Goal: Find specific page/section: Find specific page/section

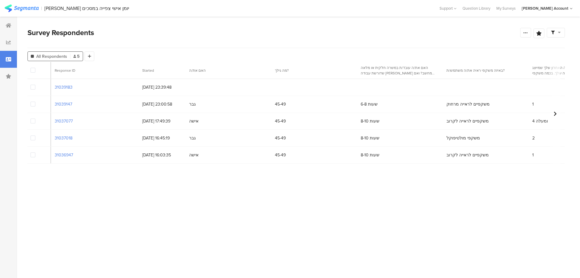
scroll to position [0, 1424]
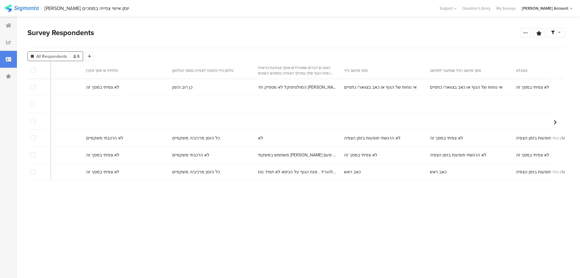
scroll to position [0, 2335]
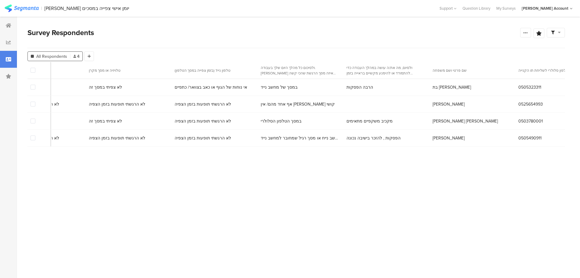
scroll to position [0, 2878]
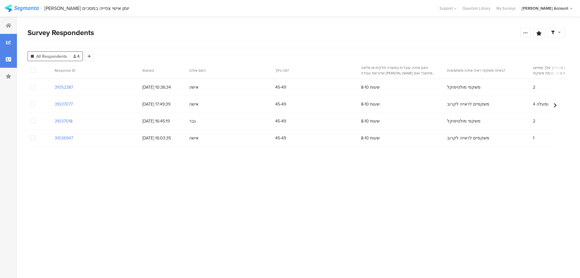
click at [8, 39] on div at bounding box center [8, 42] width 17 height 17
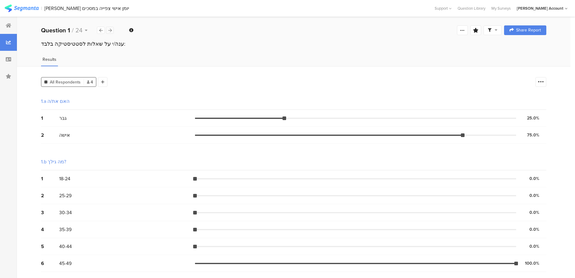
click at [111, 30] on icon at bounding box center [109, 30] width 3 height 4
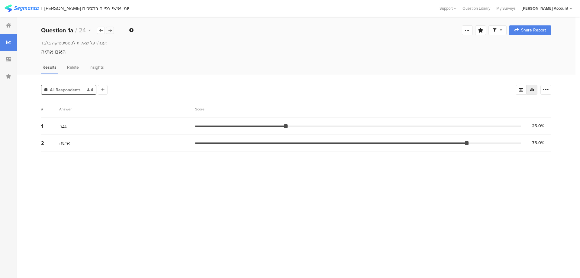
click at [111, 30] on icon at bounding box center [109, 30] width 3 height 4
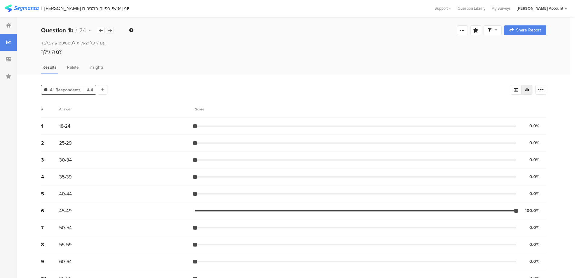
click at [111, 30] on icon at bounding box center [109, 30] width 3 height 4
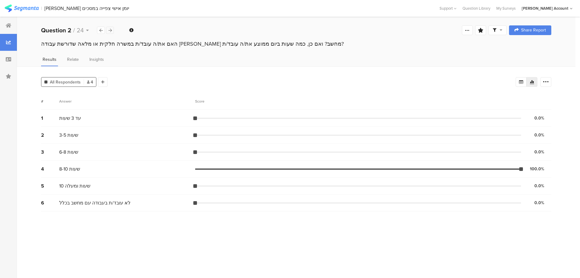
click at [111, 30] on icon at bounding box center [109, 30] width 3 height 4
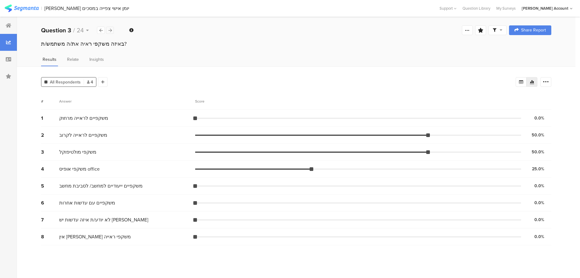
click at [111, 30] on icon at bounding box center [109, 30] width 3 height 4
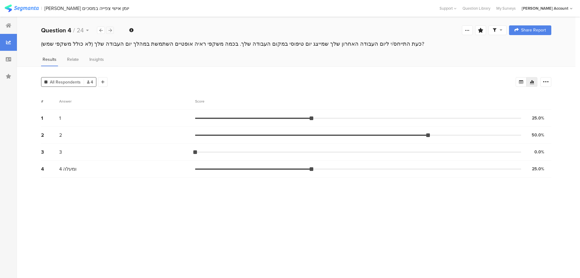
click at [111, 30] on icon at bounding box center [109, 30] width 3 height 4
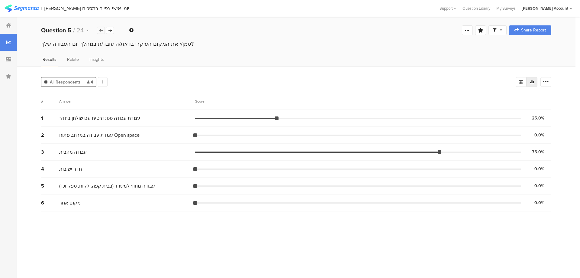
click at [99, 32] on icon at bounding box center [100, 30] width 3 height 4
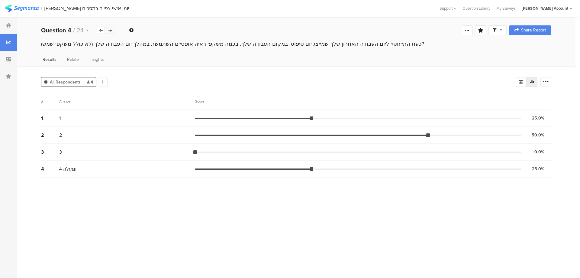
click at [111, 31] on icon at bounding box center [109, 30] width 3 height 4
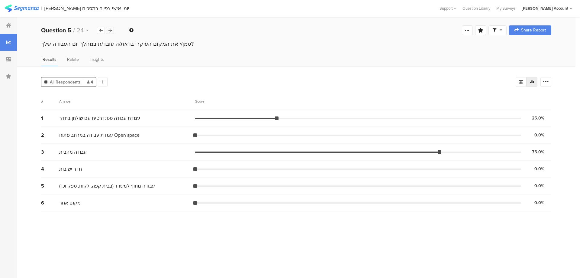
click at [111, 31] on icon at bounding box center [109, 30] width 3 height 4
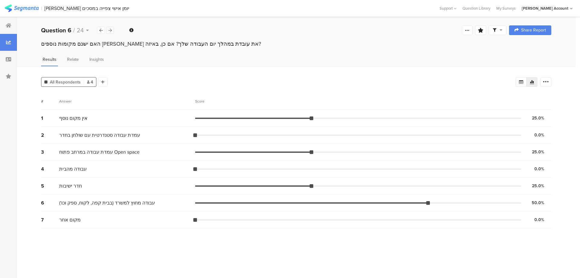
click at [111, 31] on icon at bounding box center [109, 30] width 3 height 4
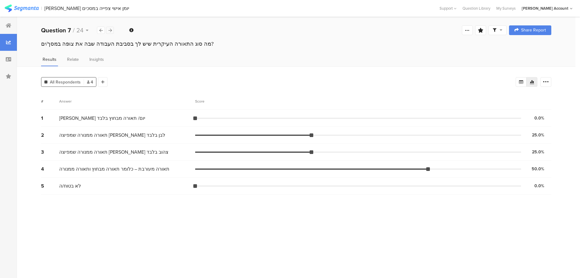
click at [111, 31] on icon at bounding box center [109, 30] width 3 height 4
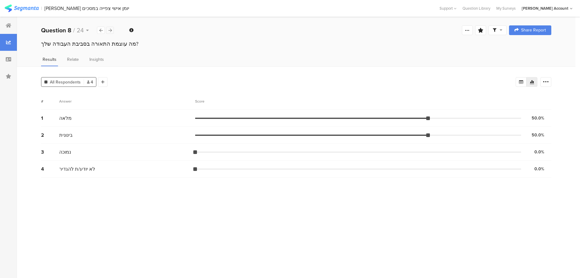
click at [111, 31] on icon at bounding box center [109, 30] width 3 height 4
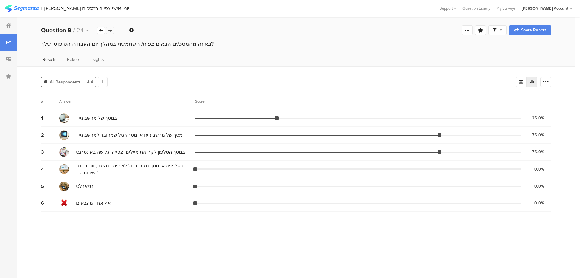
click at [111, 30] on icon at bounding box center [109, 30] width 3 height 4
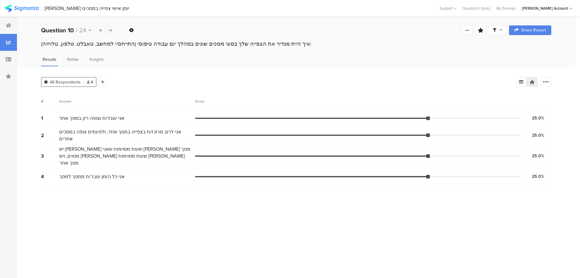
click at [109, 28] on icon at bounding box center [109, 30] width 3 height 4
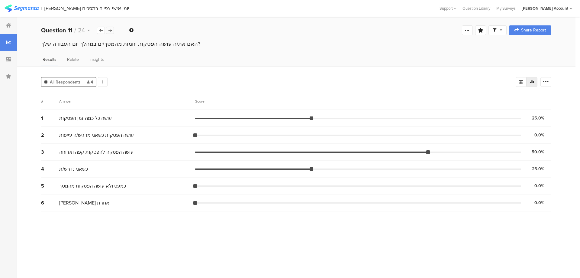
click at [109, 28] on icon at bounding box center [109, 30] width 3 height 4
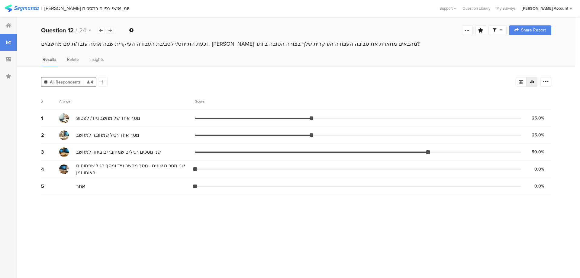
click at [109, 28] on icon at bounding box center [109, 30] width 3 height 4
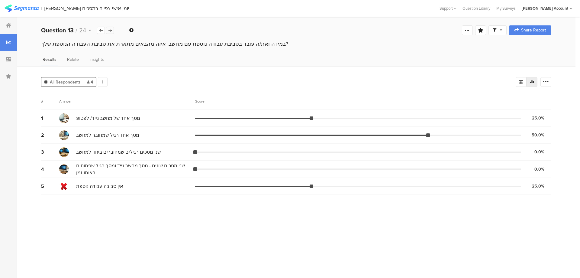
click at [109, 28] on icon at bounding box center [109, 30] width 3 height 4
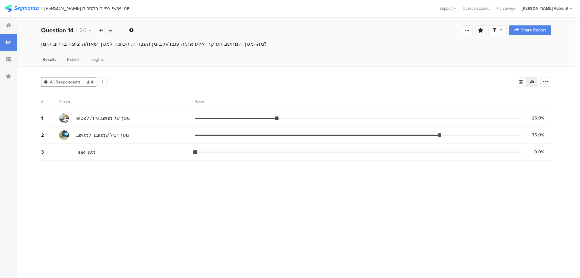
click at [109, 28] on icon at bounding box center [109, 30] width 3 height 4
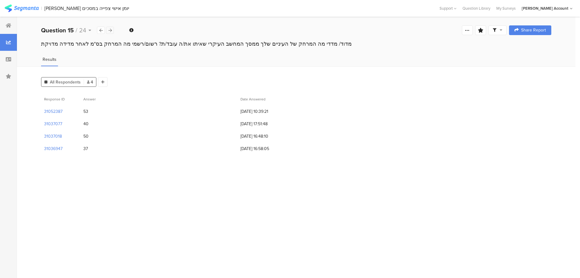
click at [109, 28] on icon at bounding box center [109, 30] width 3 height 4
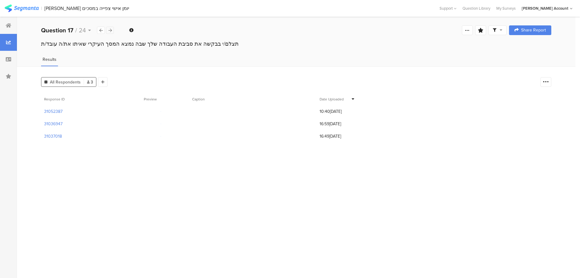
click at [109, 28] on icon at bounding box center [109, 30] width 3 height 4
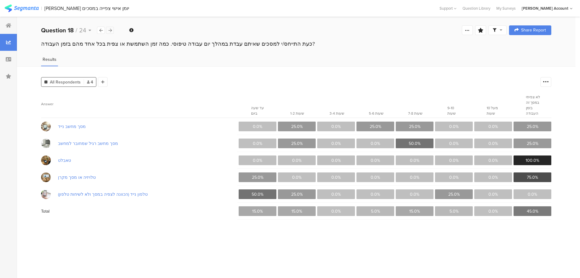
click at [109, 28] on icon at bounding box center [109, 30] width 3 height 4
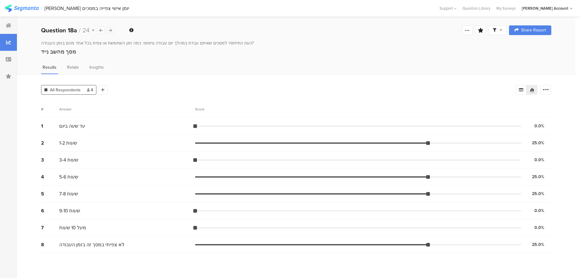
click at [109, 28] on icon at bounding box center [109, 30] width 3 height 4
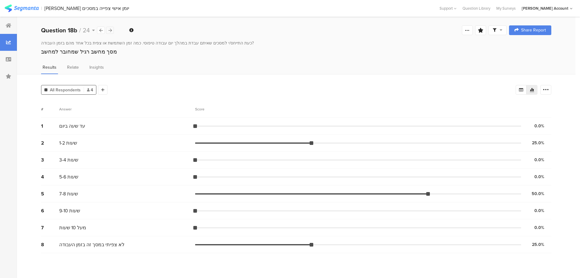
click at [109, 28] on icon at bounding box center [109, 30] width 3 height 4
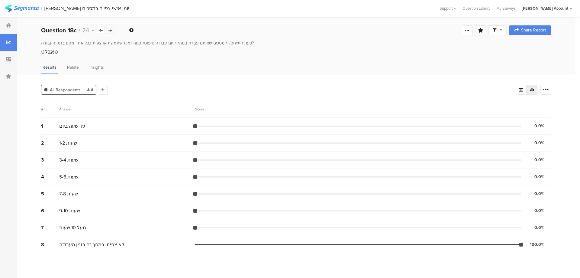
click at [109, 28] on icon at bounding box center [109, 30] width 3 height 4
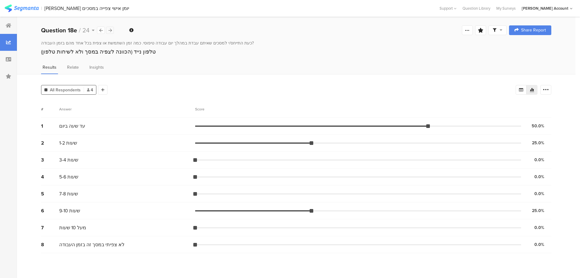
click at [109, 28] on icon at bounding box center [109, 30] width 3 height 4
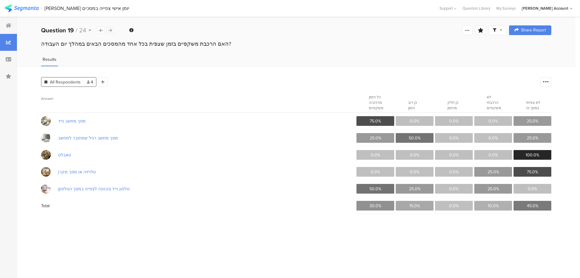
click at [109, 28] on icon at bounding box center [109, 30] width 3 height 4
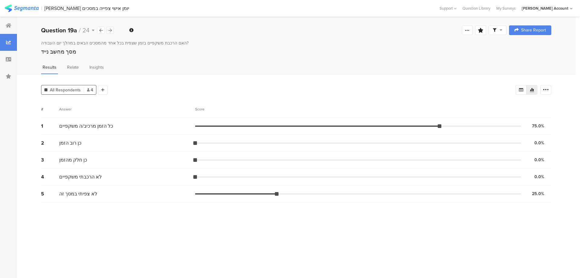
click at [109, 28] on icon at bounding box center [109, 30] width 3 height 4
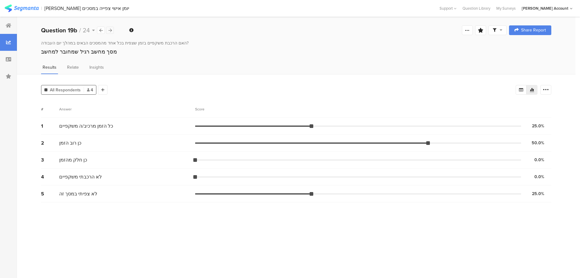
click at [109, 28] on icon at bounding box center [109, 30] width 3 height 4
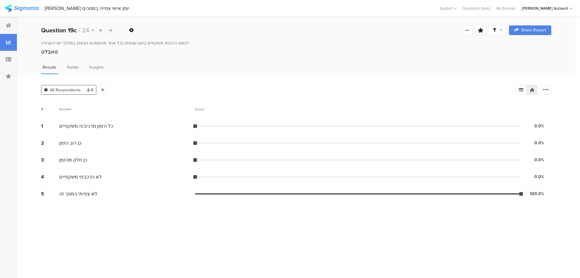
click at [109, 28] on icon at bounding box center [109, 30] width 3 height 4
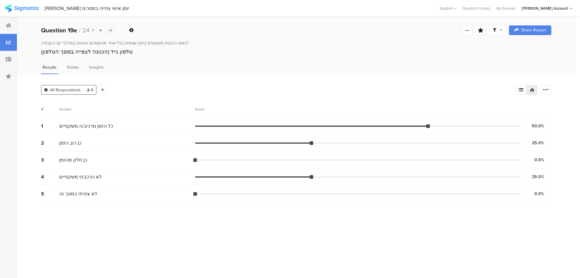
click at [109, 28] on icon at bounding box center [109, 30] width 3 height 4
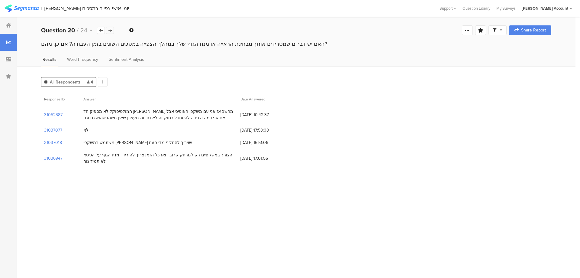
click at [109, 28] on icon at bounding box center [109, 30] width 3 height 4
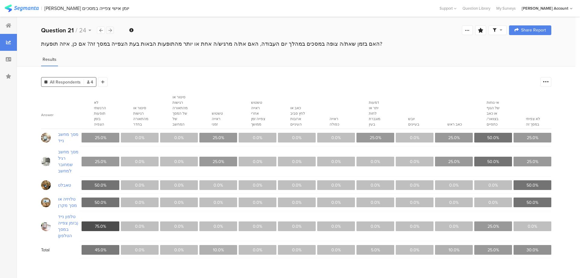
click at [112, 30] on div at bounding box center [110, 30] width 8 height 7
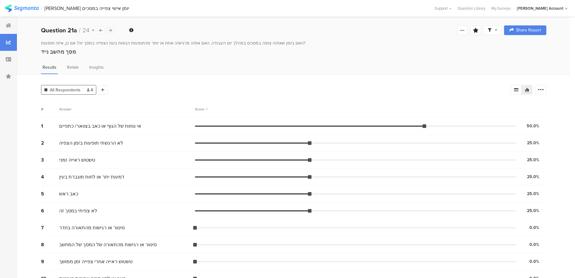
click at [112, 30] on div at bounding box center [110, 30] width 8 height 7
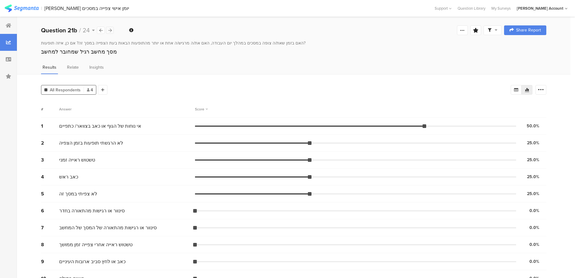
click at [112, 30] on div at bounding box center [110, 30] width 8 height 7
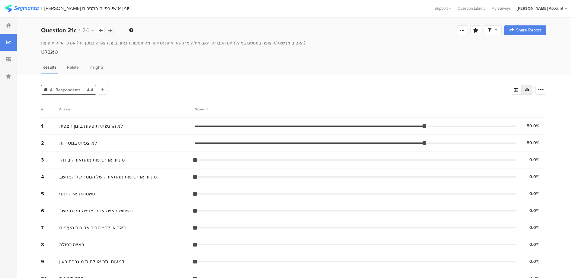
click at [112, 30] on div at bounding box center [110, 30] width 8 height 7
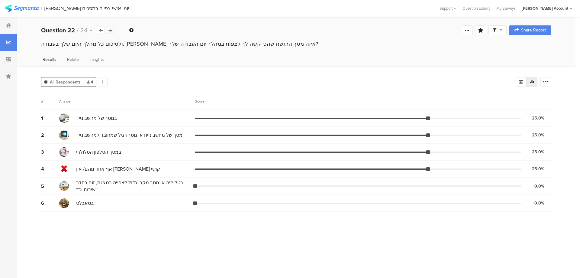
click at [112, 30] on div at bounding box center [110, 30] width 8 height 7
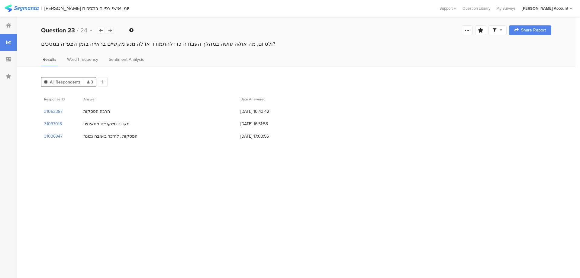
click at [112, 30] on div at bounding box center [110, 30] width 8 height 7
